Goal: Find specific page/section: Find specific page/section

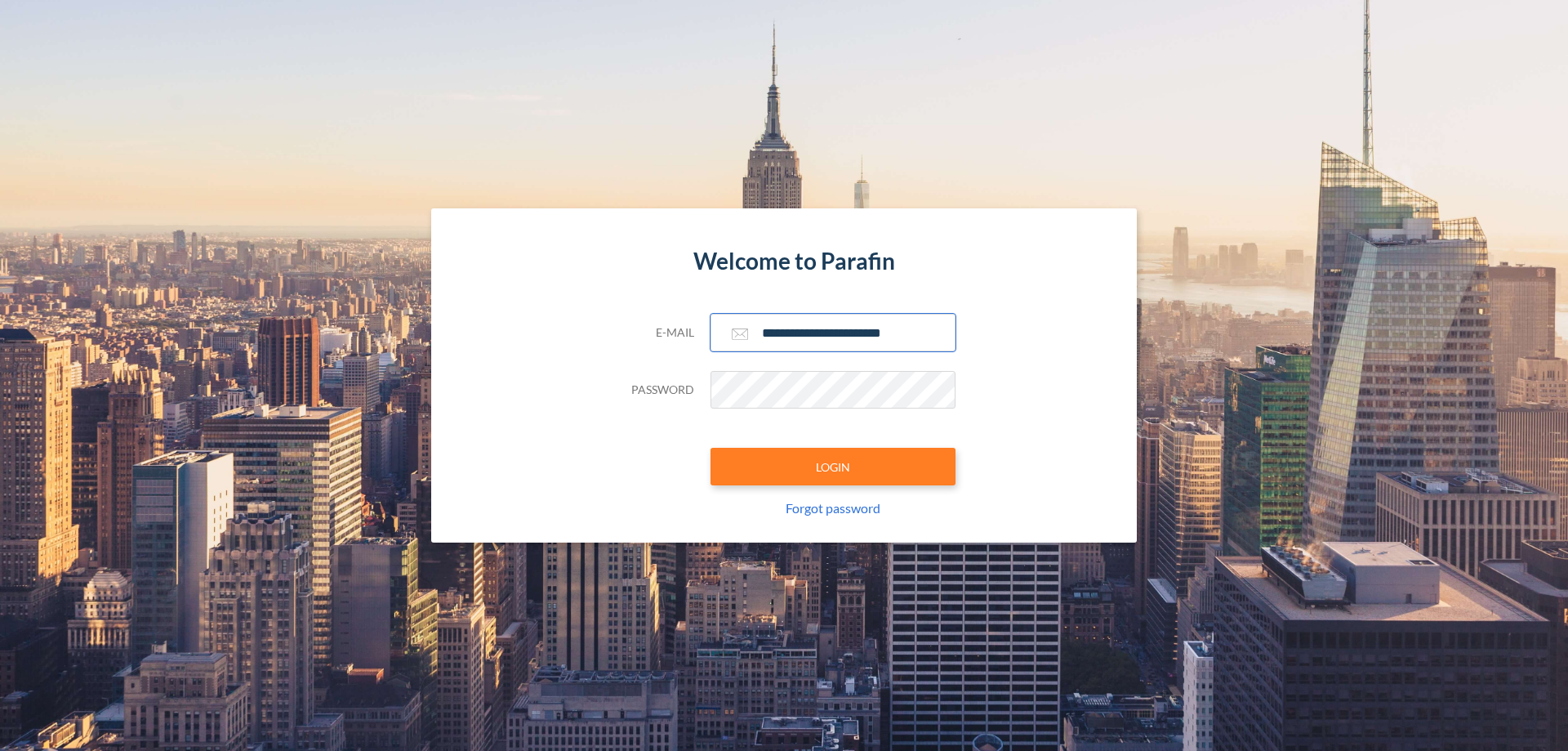
type input "**********"
click at [833, 466] on button "LOGIN" at bounding box center [833, 466] width 245 height 37
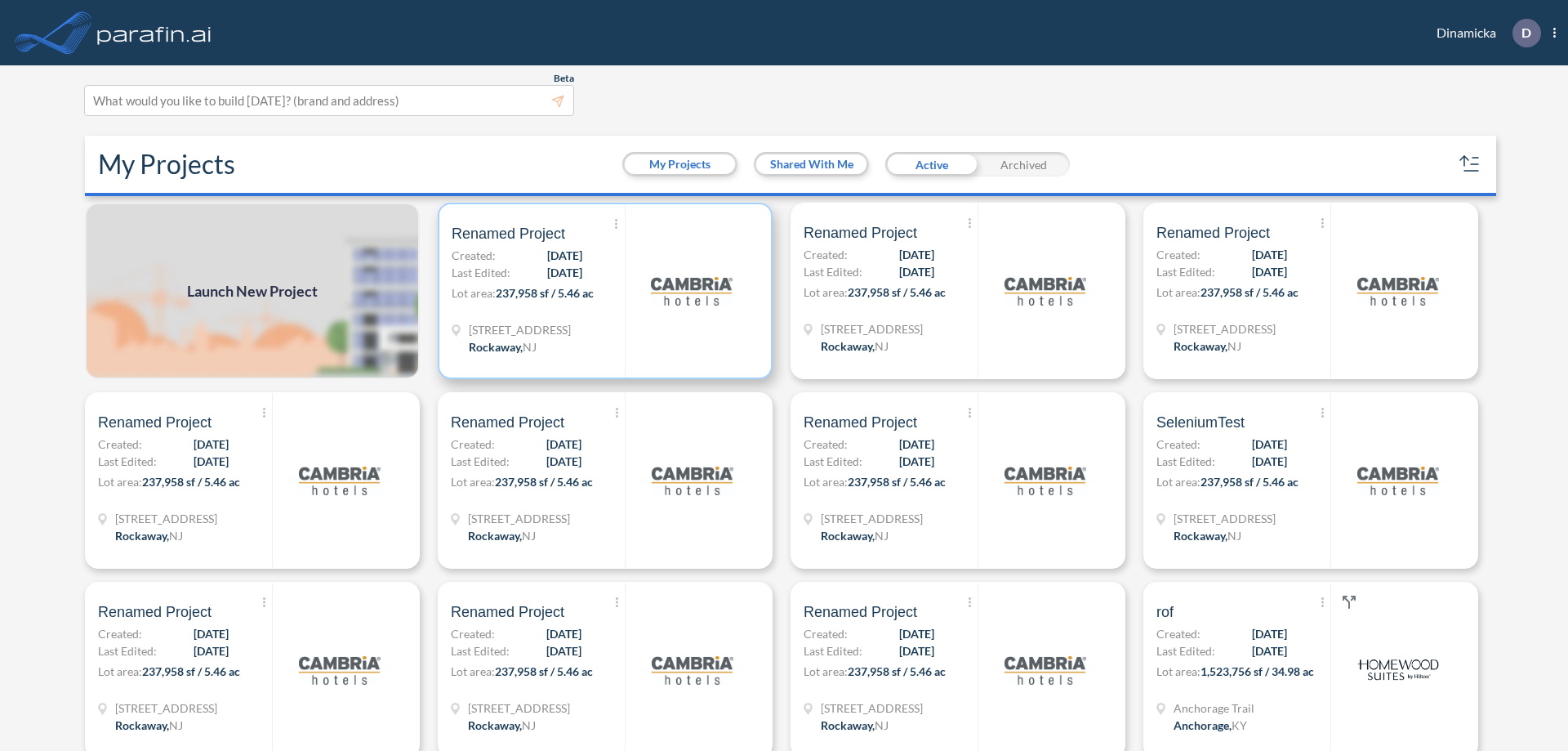
scroll to position [4, 0]
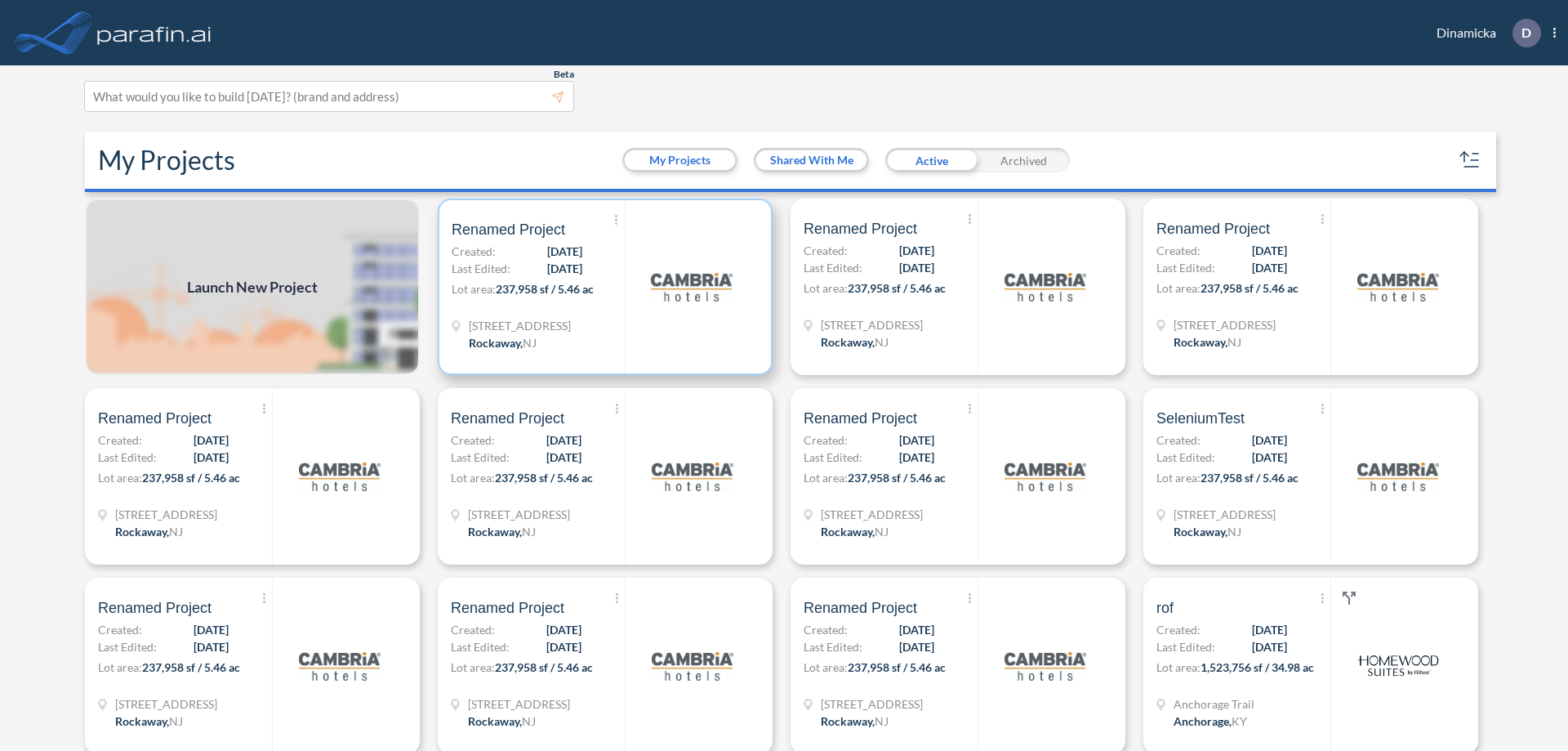
click at [602, 287] on p "Lot area: 237,958 sf / 5.46 ac" at bounding box center [538, 292] width 173 height 24
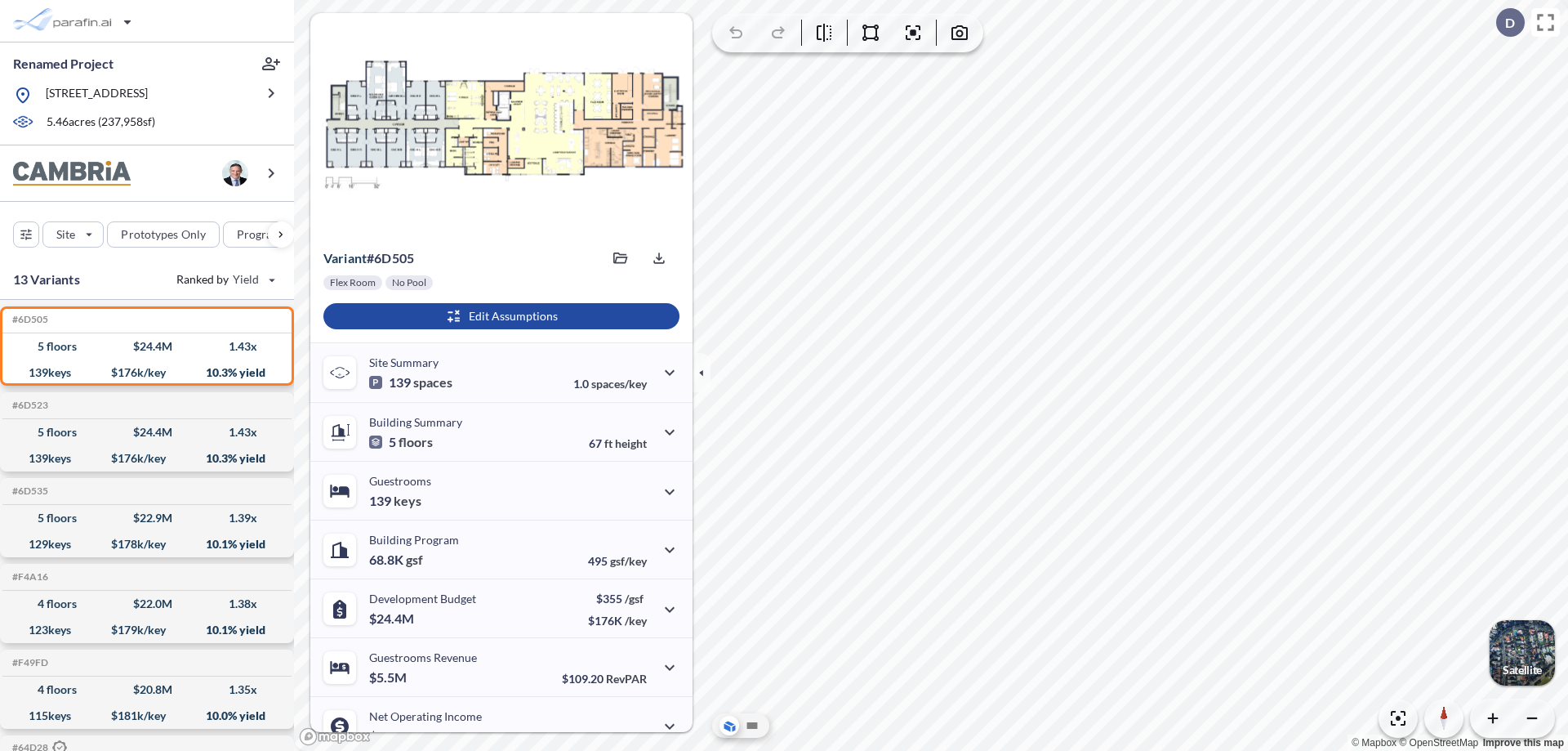
scroll to position [82, 0]
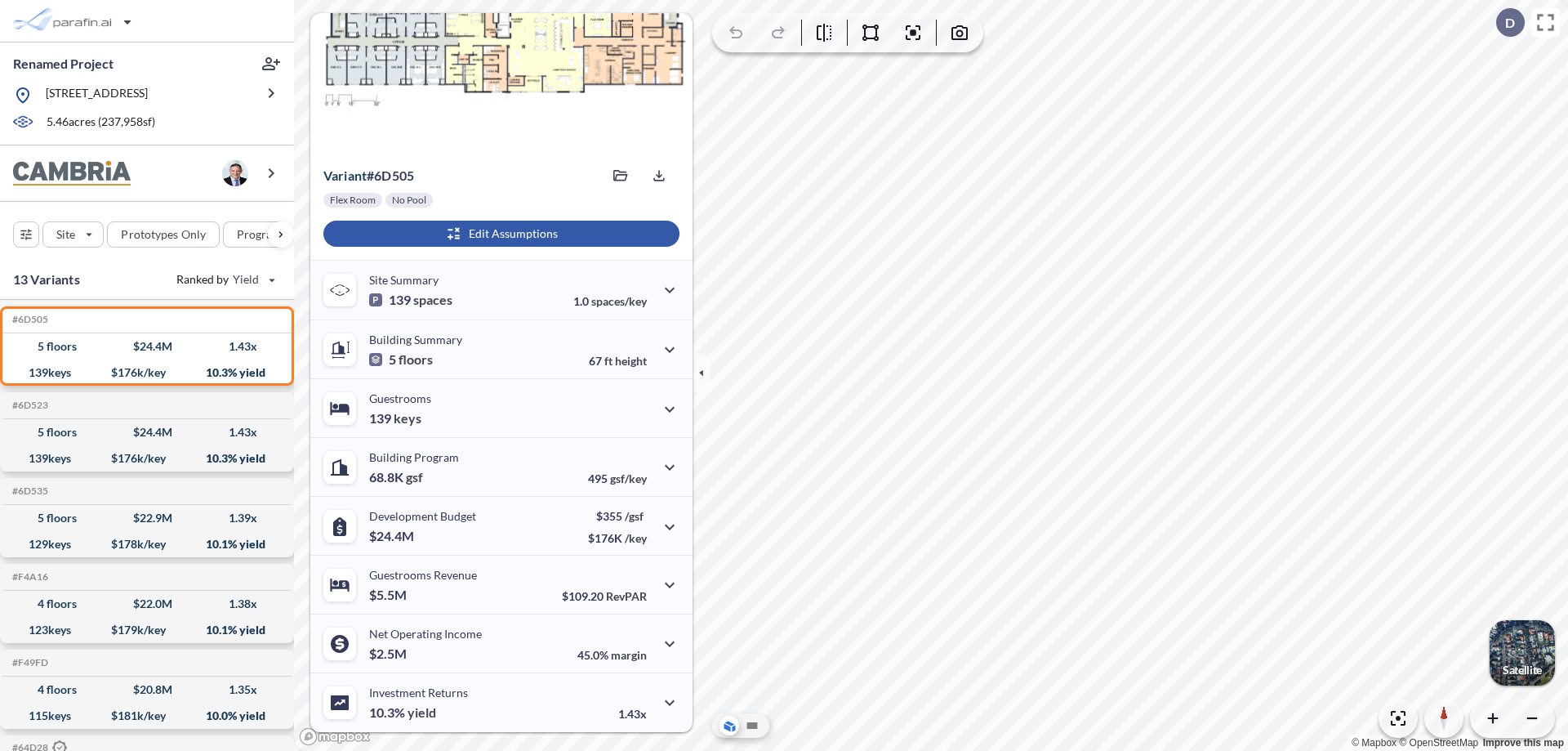
click at [499, 234] on div "button" at bounding box center [502, 234] width 356 height 26
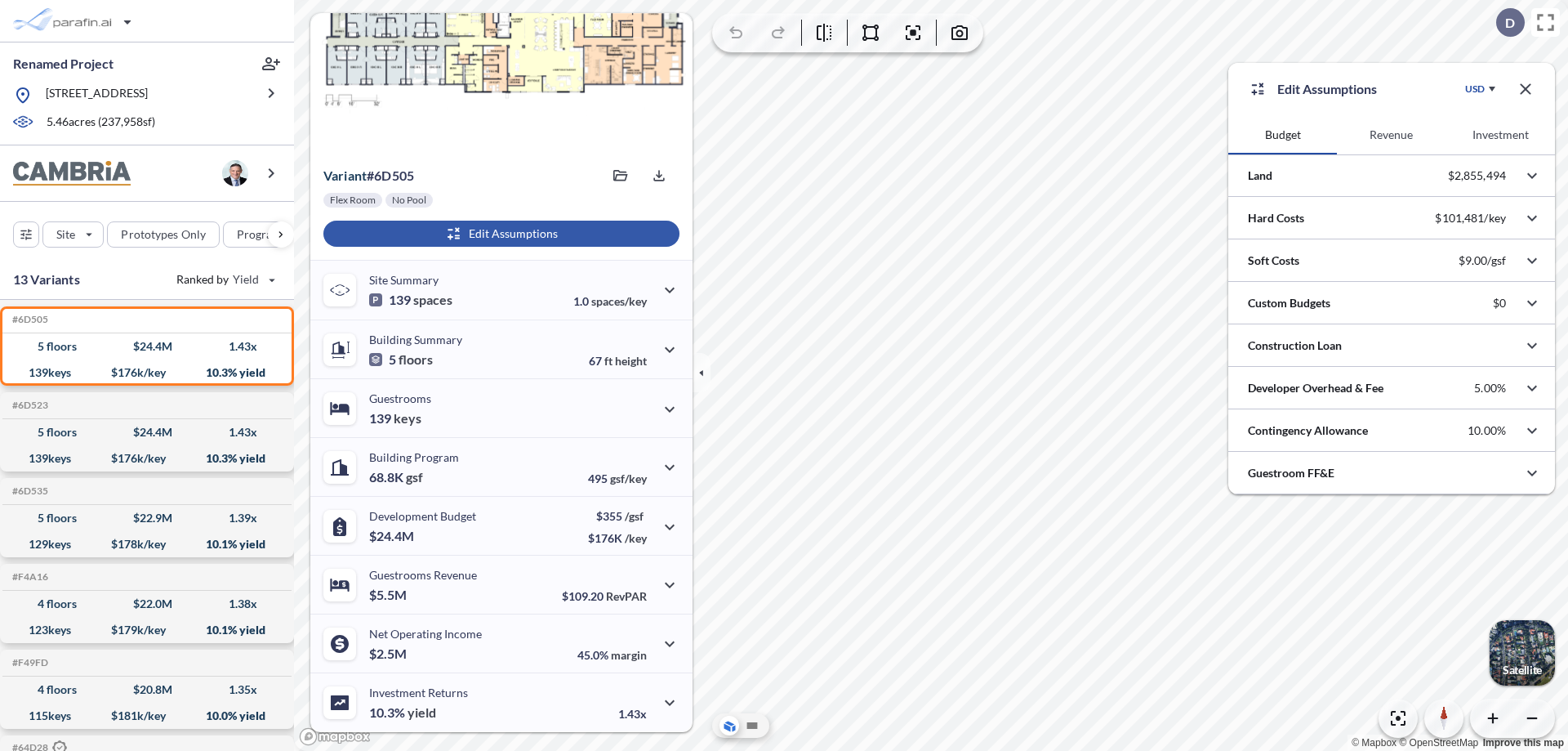
click at [1501, 135] on button "Investment" at bounding box center [1501, 134] width 109 height 39
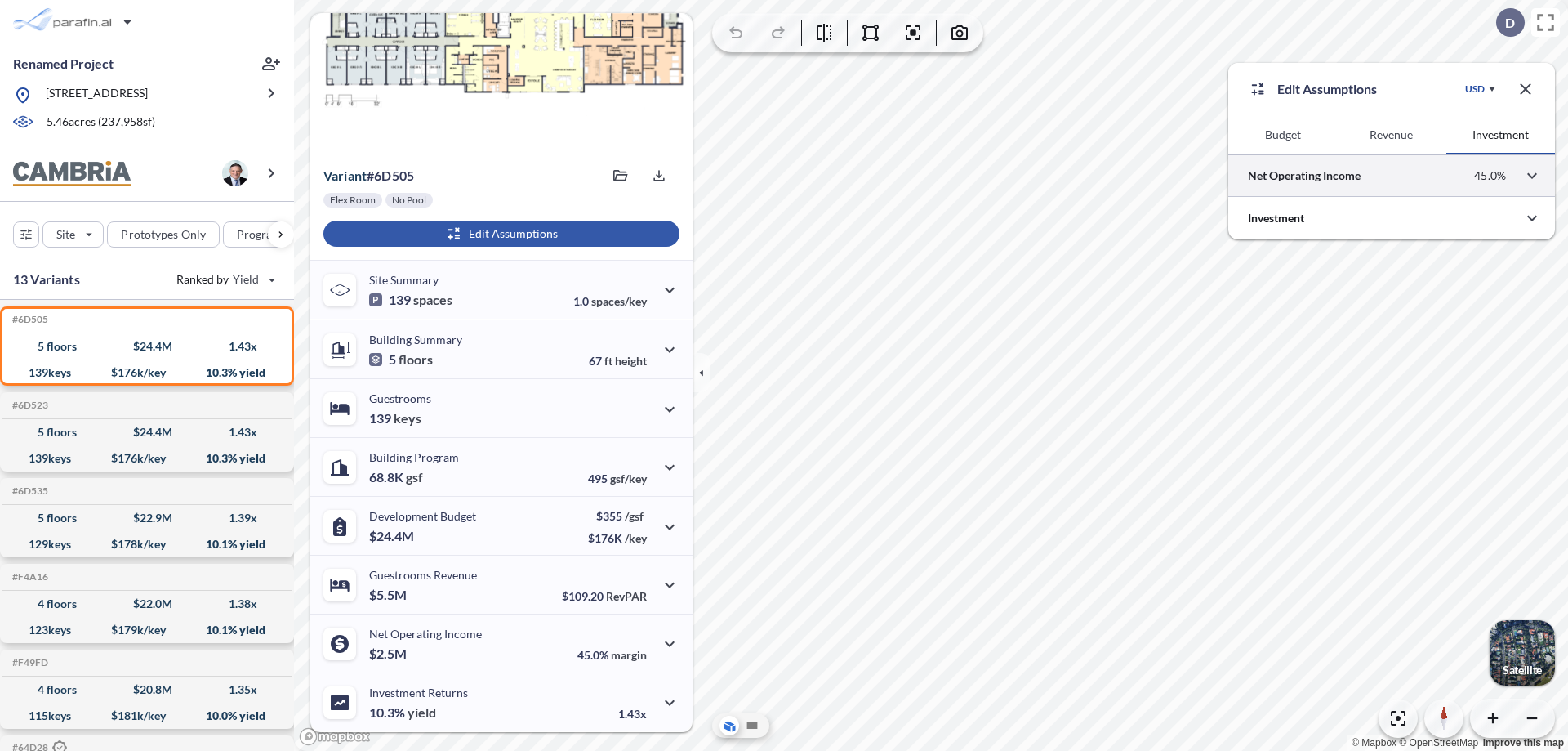
click at [1392, 176] on div at bounding box center [1392, 175] width 327 height 42
